Goal: Task Accomplishment & Management: Complete application form

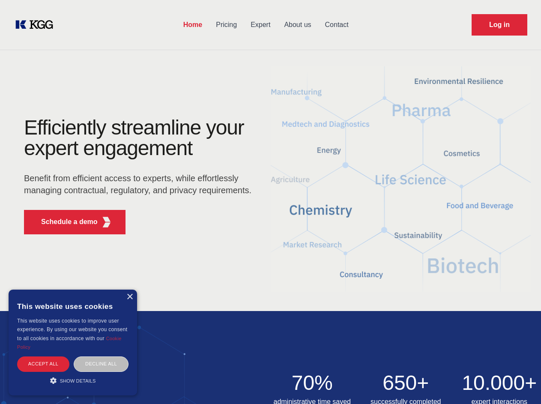
click at [270, 202] on div "Efficiently streamline your expert engagement Benefit from efficient access to …" at bounding box center [140, 179] width 261 height 124
click at [64, 222] on p "Schedule a demo" at bounding box center [69, 222] width 57 height 10
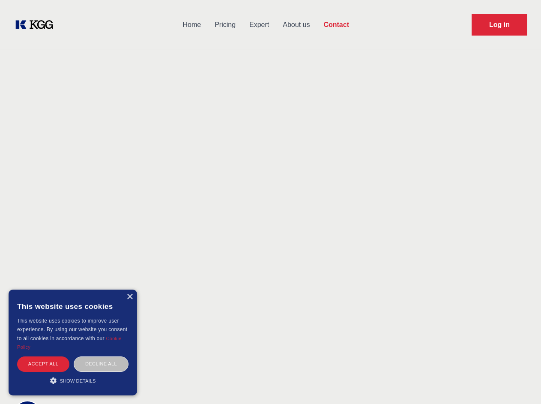
click at [129, 297] on div "× This website uses cookies This website uses cookies to improve user experienc…" at bounding box center [73, 343] width 129 height 106
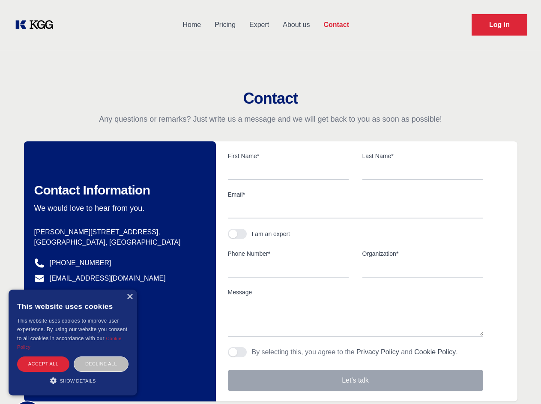
click at [43, 364] on div "Accept all" at bounding box center [43, 364] width 52 height 15
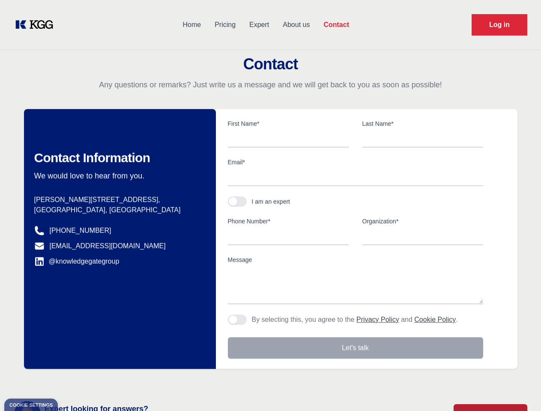
click at [101, 364] on body "Home Pricing Expert About us Contact Log in Contact Any questions or remarks? J…" at bounding box center [270, 376] width 541 height 753
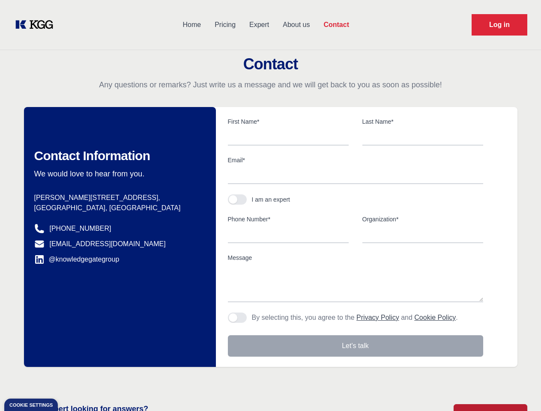
click at [73, 381] on main "Contact Any questions or remarks? Just write us a message and we will get back …" at bounding box center [270, 223] width 541 height 446
